Goal: Transaction & Acquisition: Purchase product/service

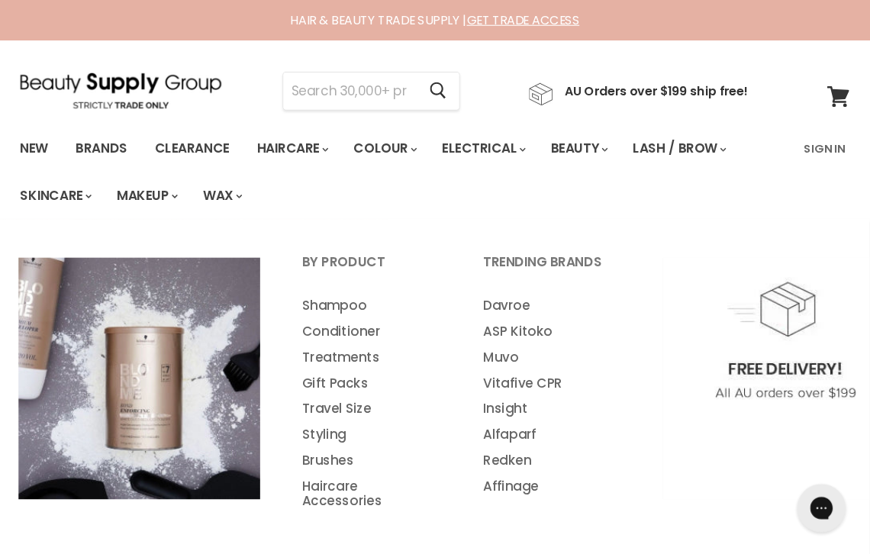
scroll to position [5, 0]
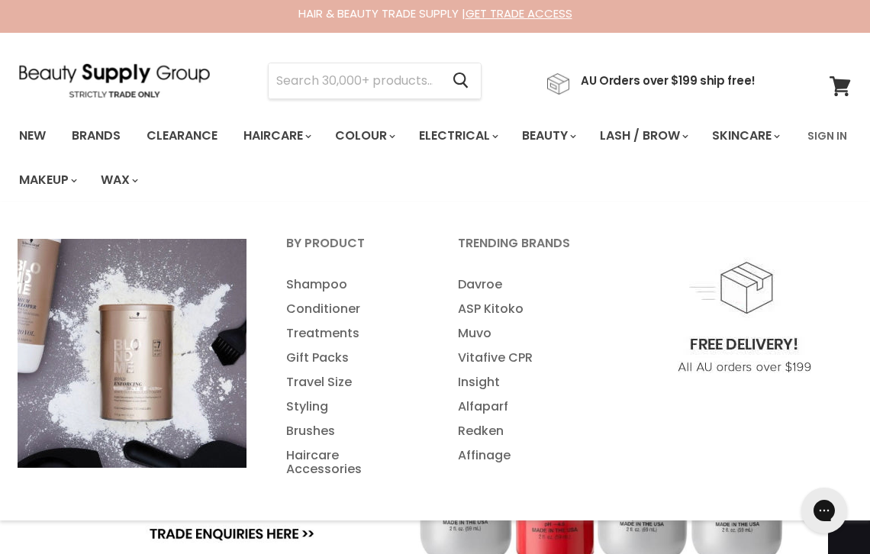
click at [330, 403] on link "Styling" at bounding box center [351, 406] width 169 height 24
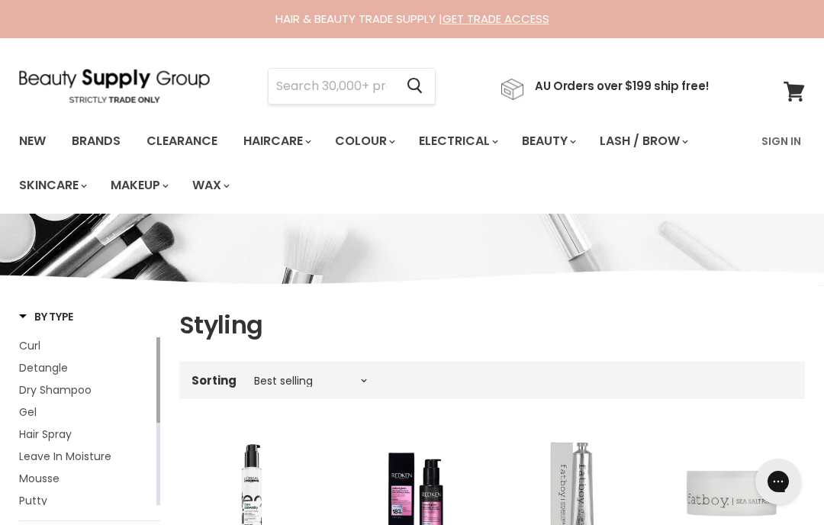
click at [390, 99] on input "Search" at bounding box center [332, 86] width 126 height 35
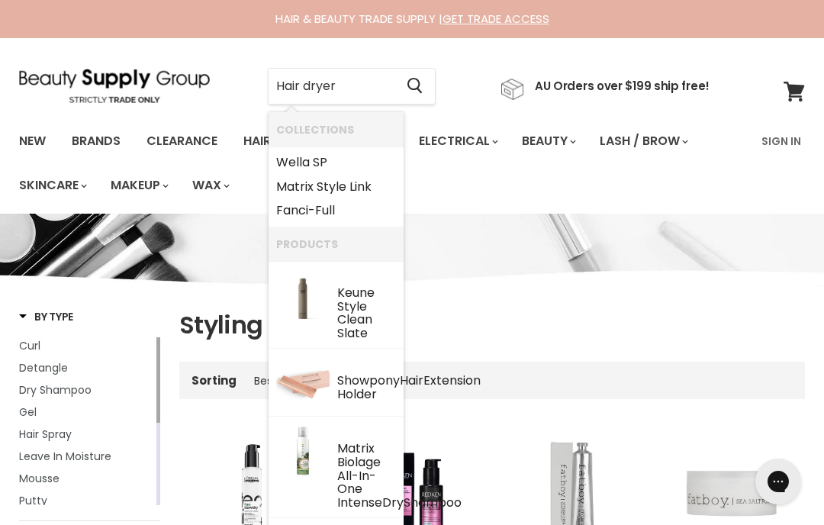
type input "Hair dryers"
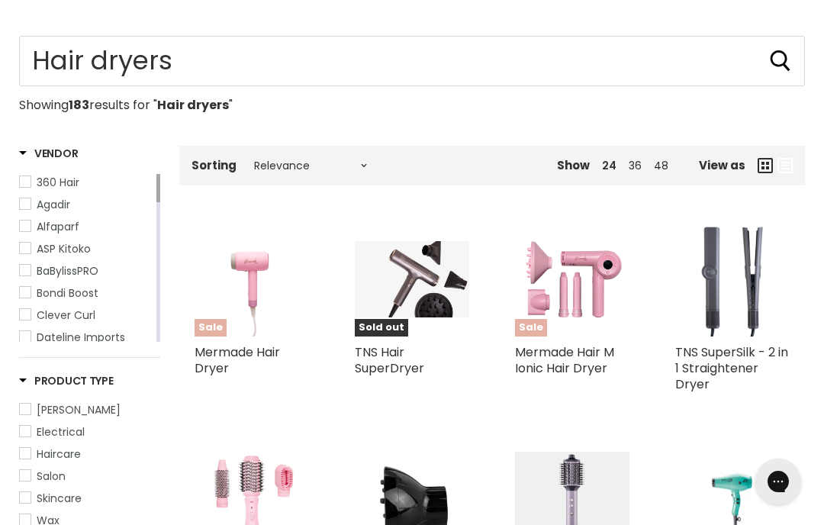
scroll to position [192, 0]
click at [766, 170] on icon "Main content" at bounding box center [765, 166] width 15 height 15
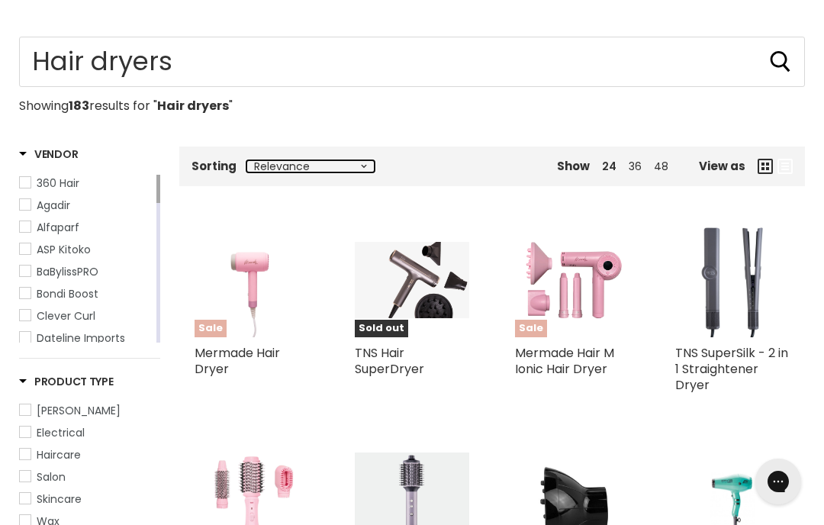
click at [374, 166] on select "Relevance Best Selling Alphabetically, A-Z Alphabetically, Z-A Lowest Price Hig…" at bounding box center [310, 166] width 128 height 12
select select "price-ascending"
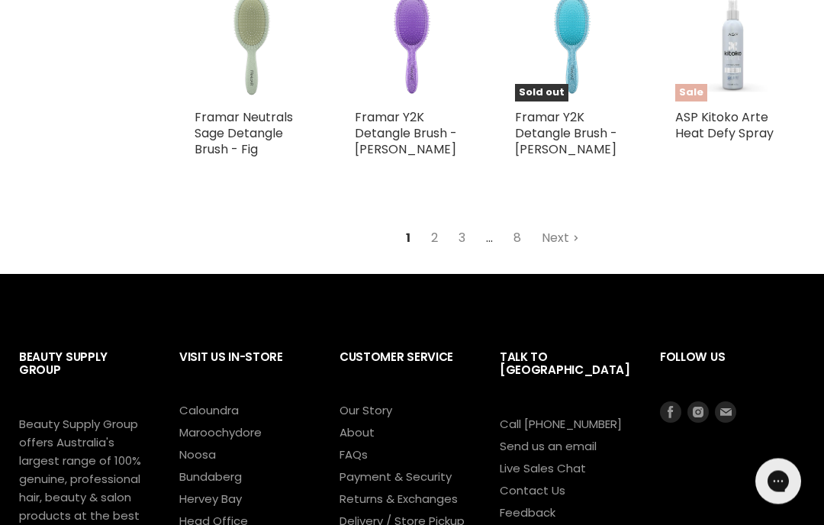
scroll to position [1626, 0]
click at [438, 252] on link "2" at bounding box center [435, 237] width 24 height 27
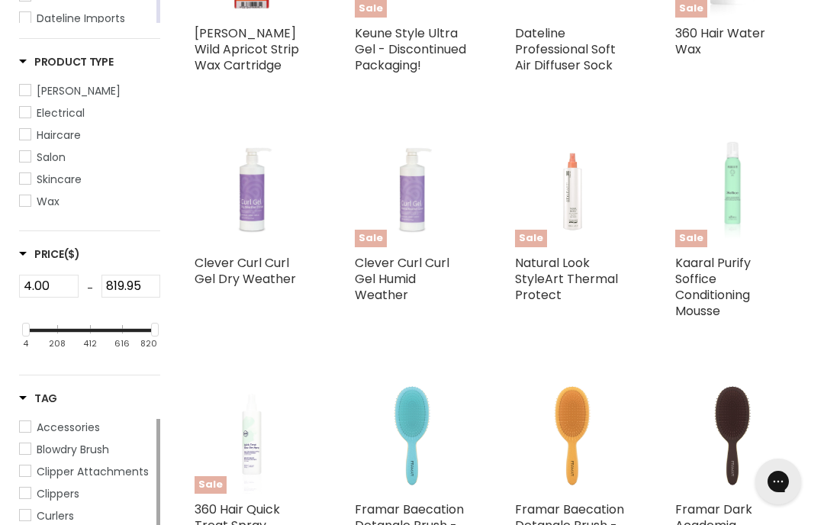
select select "price-ascending"
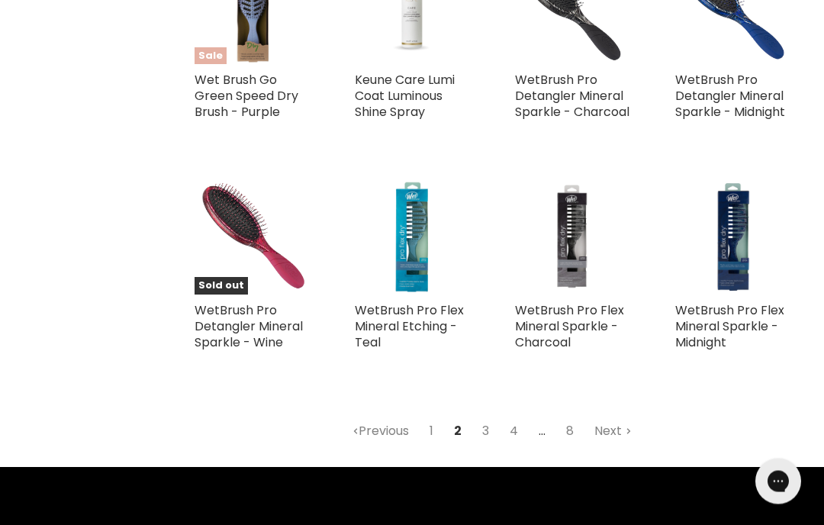
scroll to position [1438, 0]
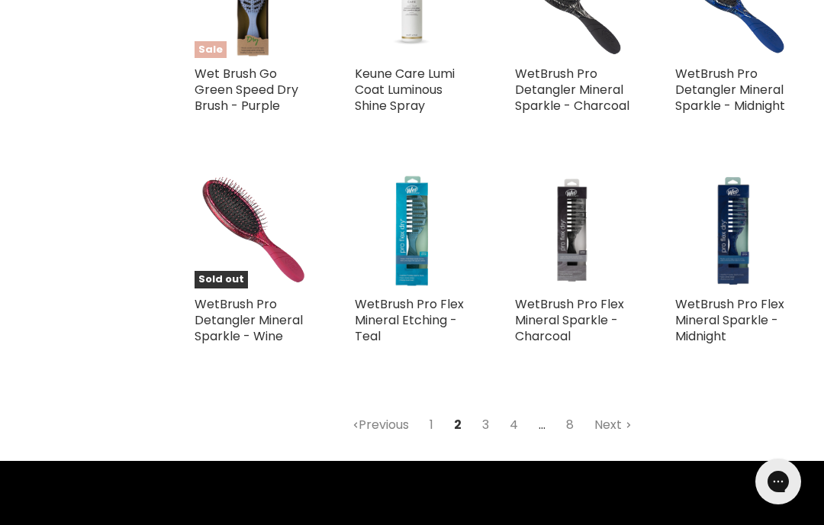
click at [523, 430] on link "4" at bounding box center [513, 424] width 25 height 27
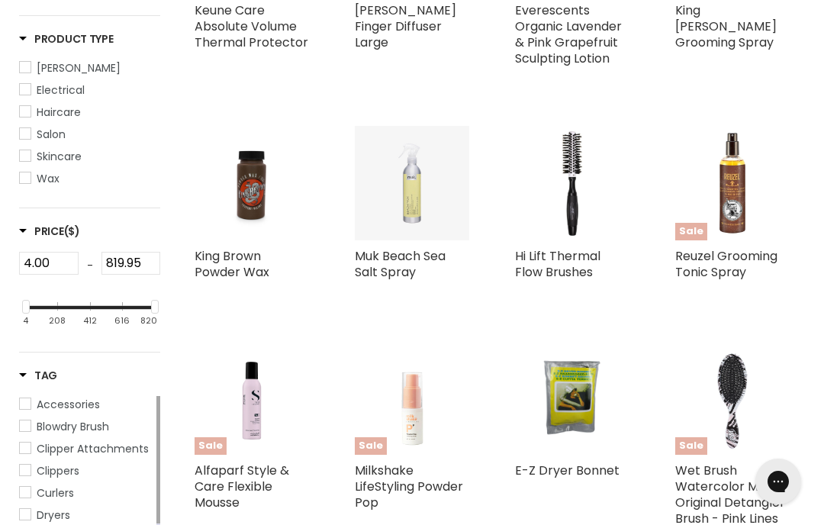
scroll to position [361, 0]
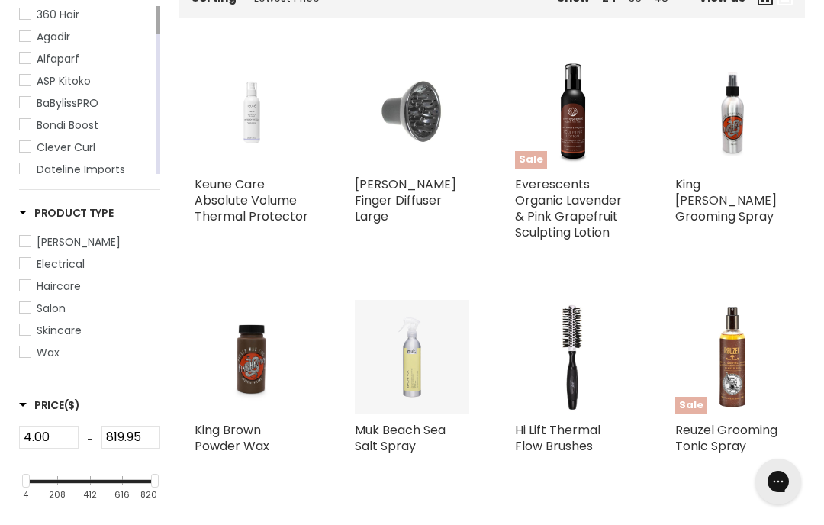
select select "price-ascending"
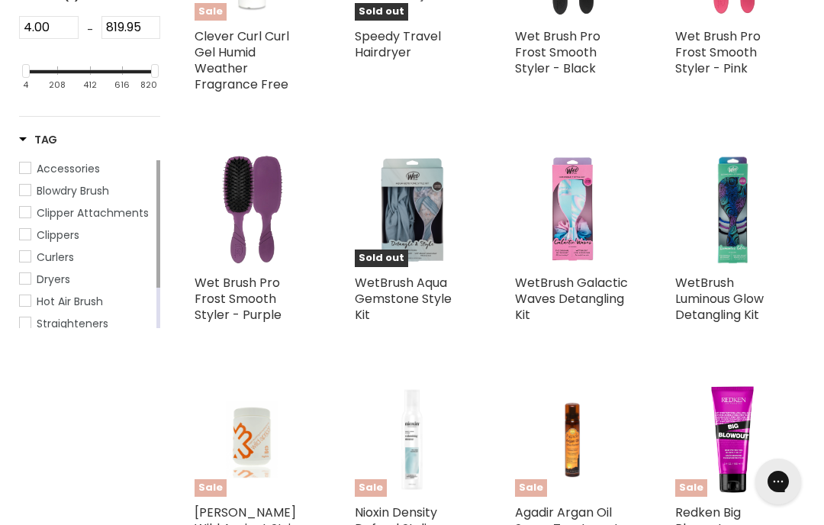
scroll to position [784, 0]
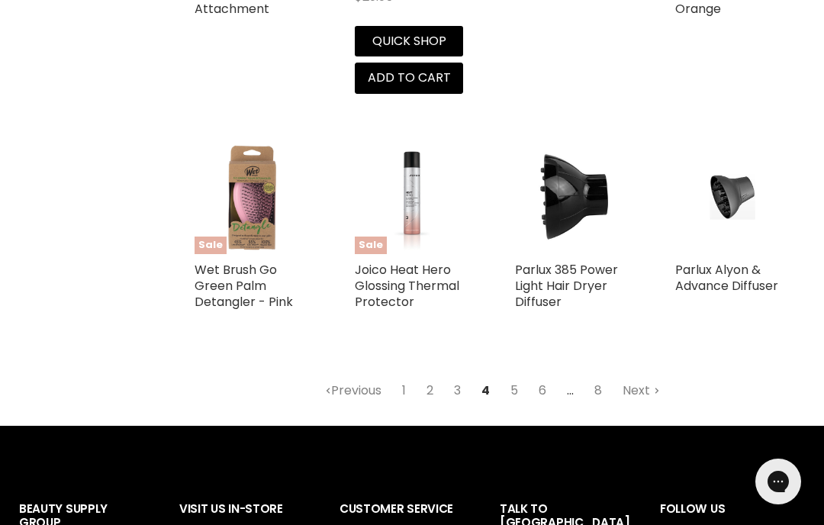
click at [549, 377] on link "6" at bounding box center [542, 390] width 24 height 27
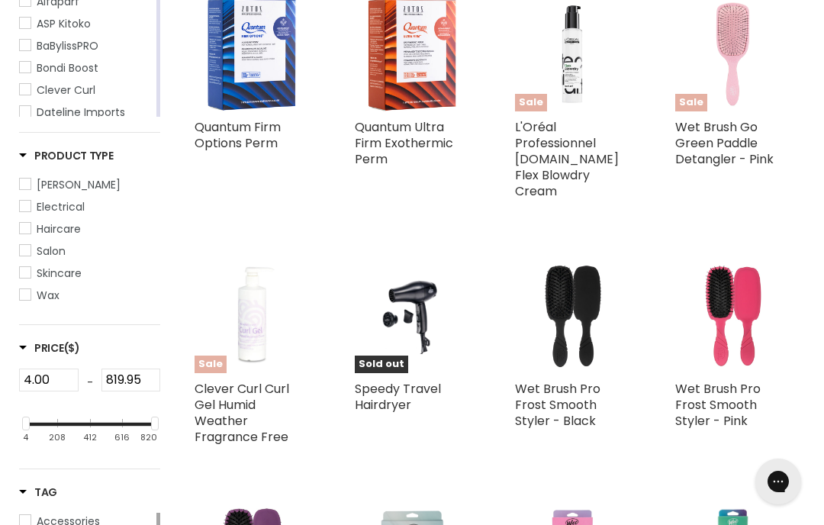
select select "price-ascending"
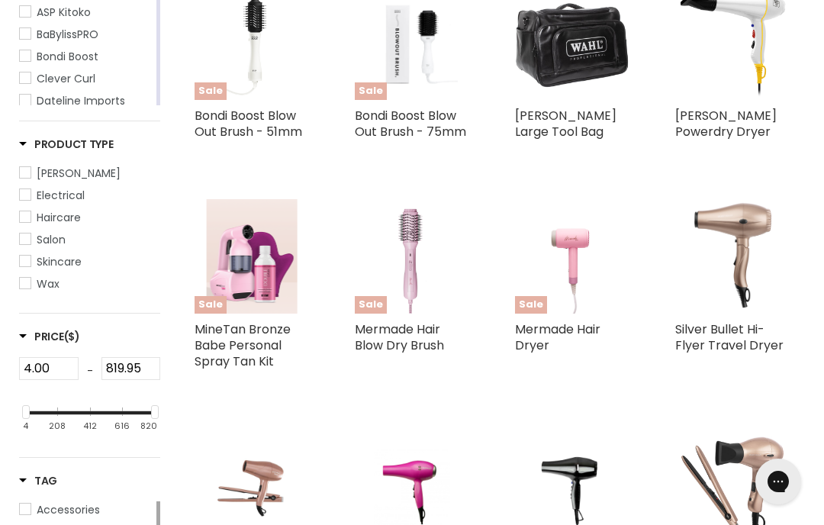
scroll to position [428, 0]
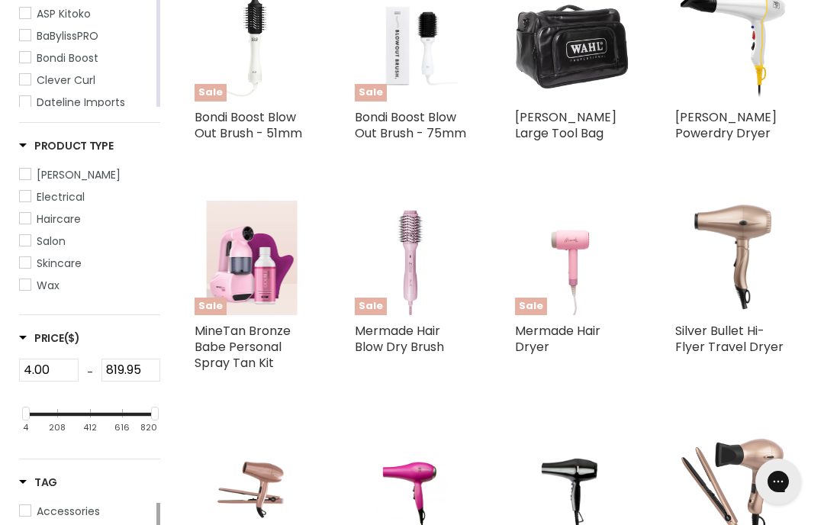
click at [577, 265] on img "Main content" at bounding box center [572, 258] width 76 height 114
